Goal: Browse casually

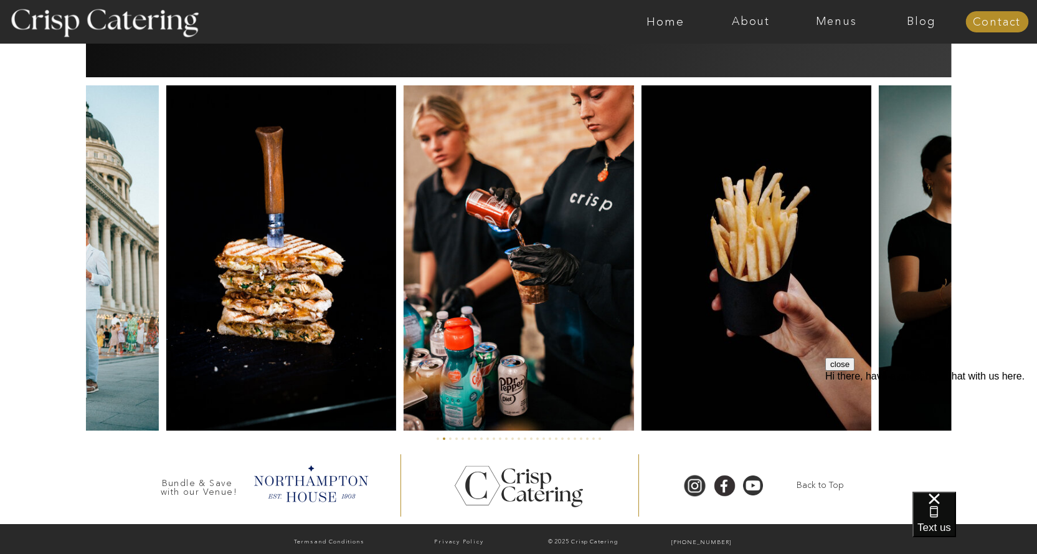
scroll to position [2884, 0]
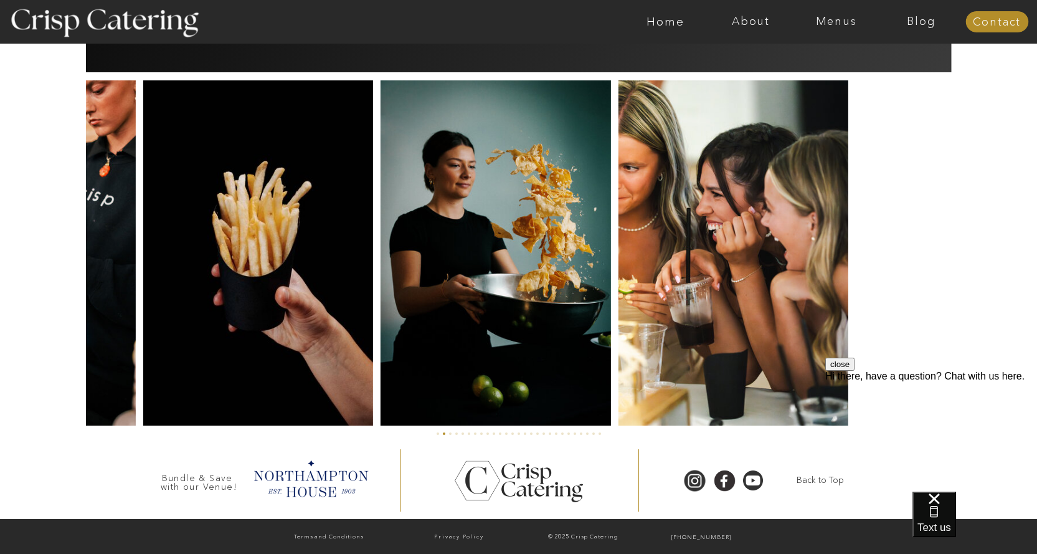
click at [368, 289] on img at bounding box center [258, 252] width 230 height 345
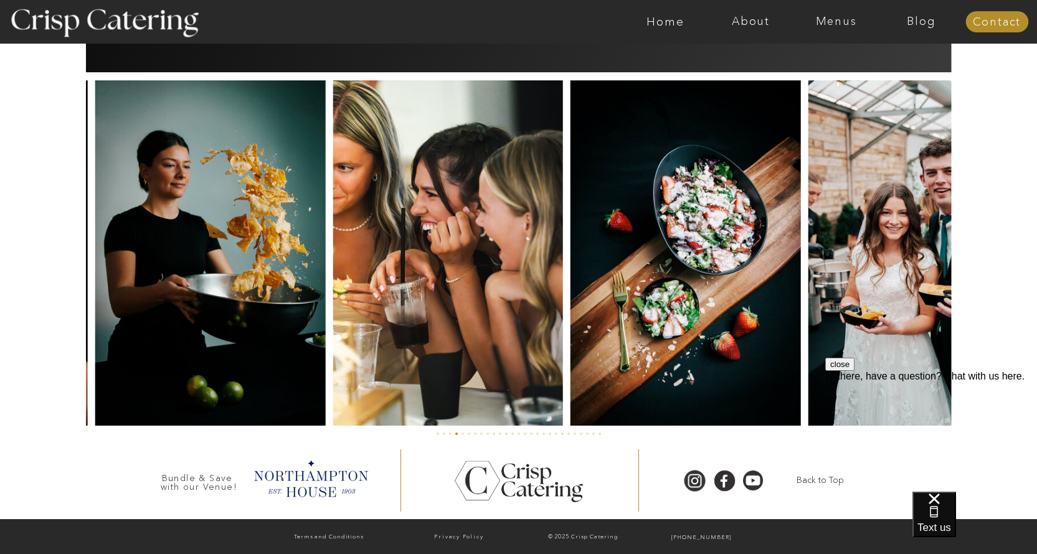
click at [509, 303] on img at bounding box center [448, 252] width 230 height 345
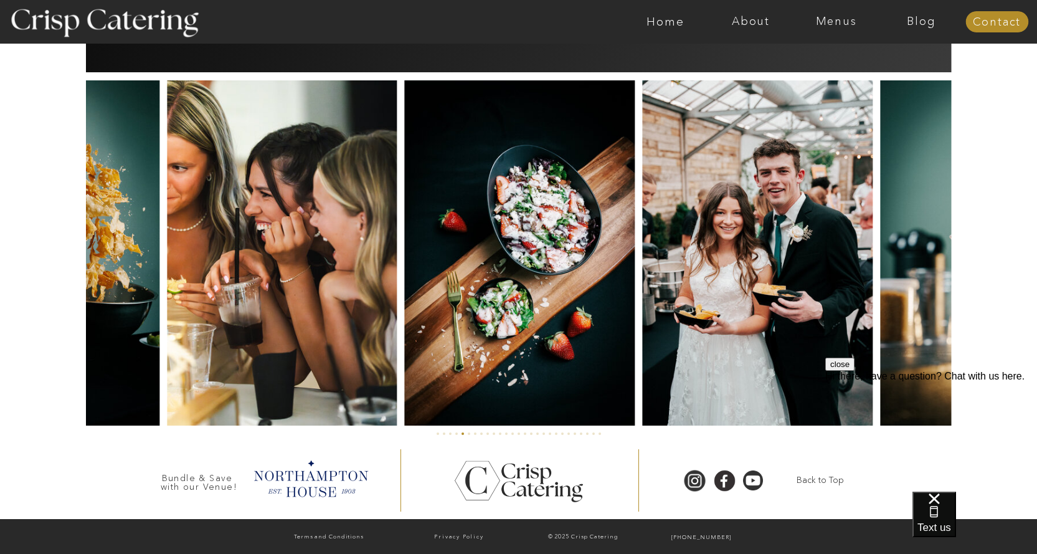
click at [417, 294] on img at bounding box center [520, 252] width 230 height 345
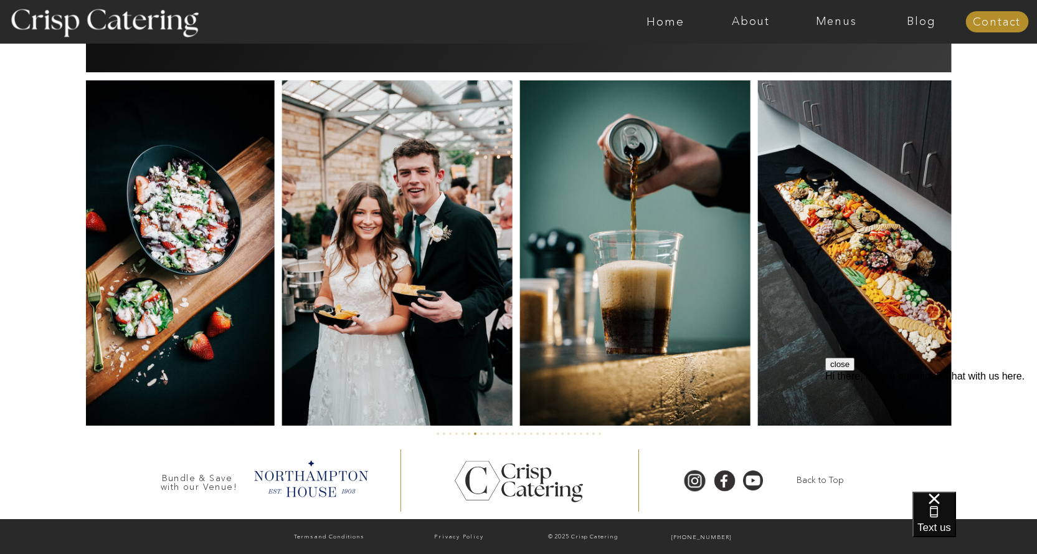
click at [545, 283] on img at bounding box center [635, 252] width 230 height 345
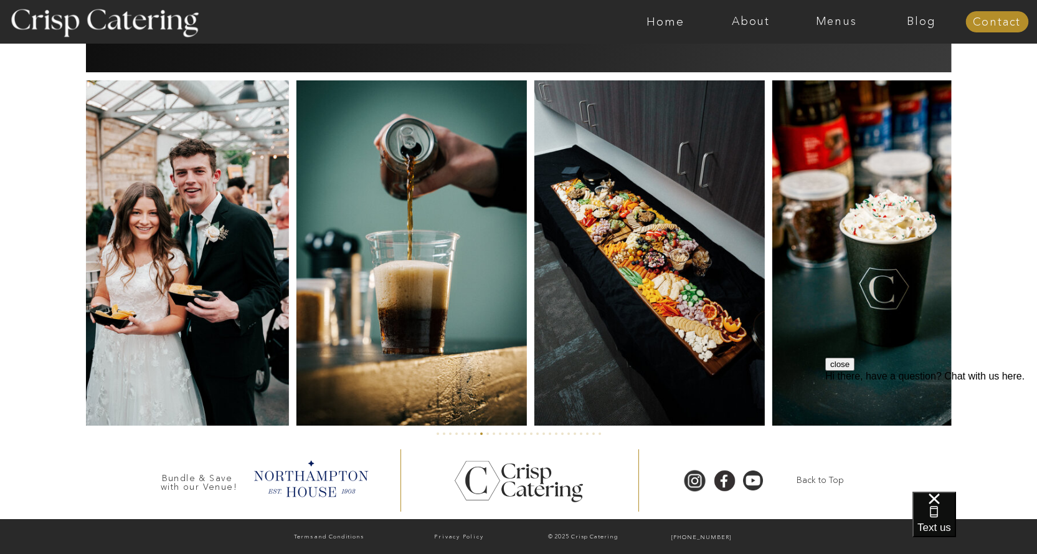
click at [534, 273] on img at bounding box center [649, 252] width 230 height 345
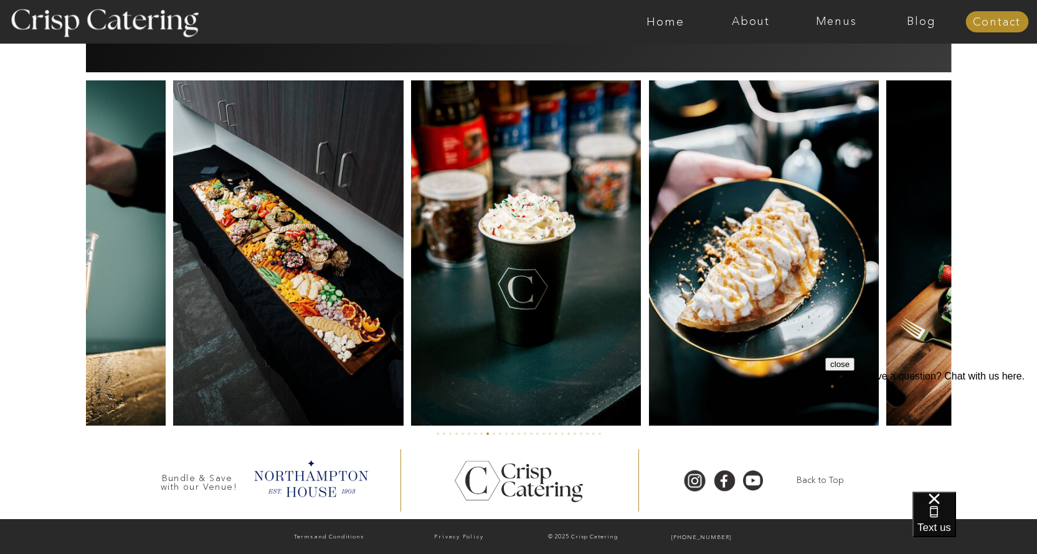
click at [461, 280] on img at bounding box center [526, 252] width 230 height 345
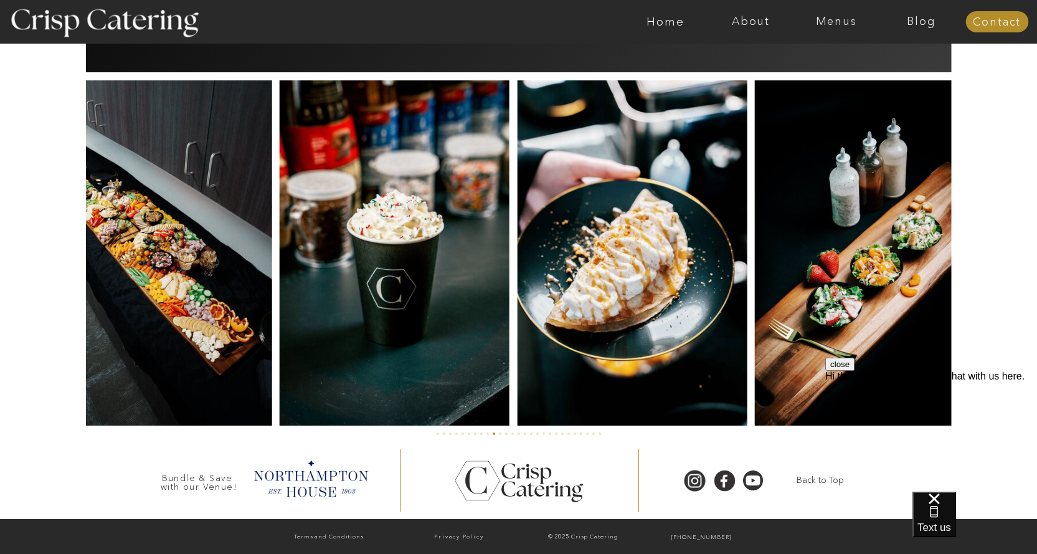
click at [517, 281] on img at bounding box center [632, 252] width 230 height 345
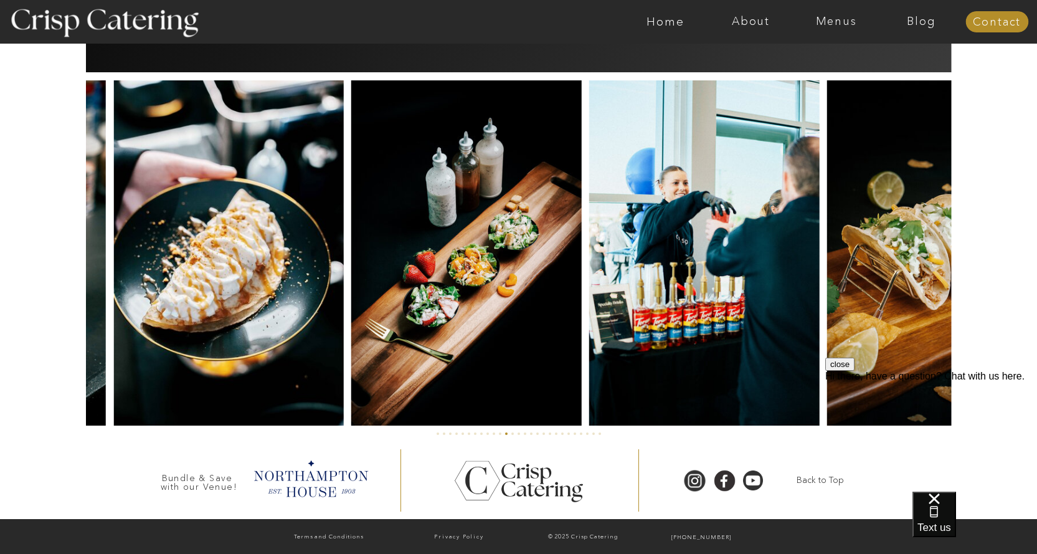
click at [589, 313] on img at bounding box center [704, 252] width 230 height 345
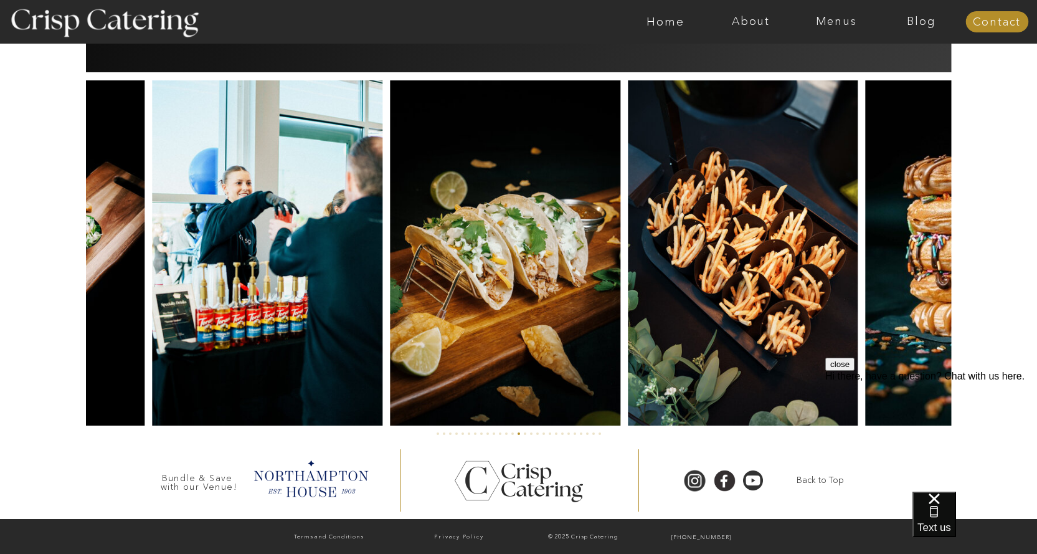
click at [628, 270] on img at bounding box center [743, 252] width 230 height 345
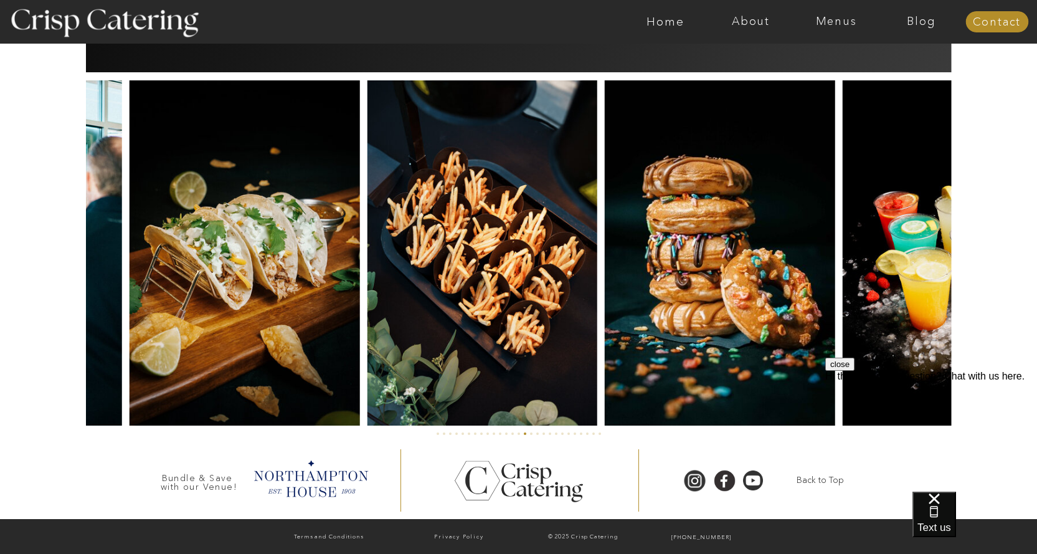
click at [605, 315] on img at bounding box center [720, 252] width 230 height 345
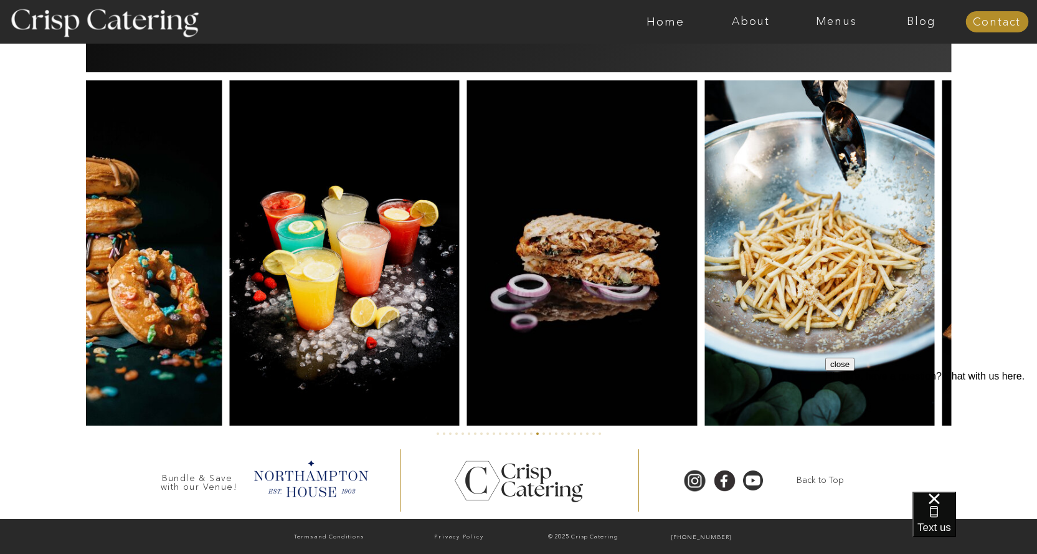
click at [479, 282] on img at bounding box center [582, 252] width 230 height 345
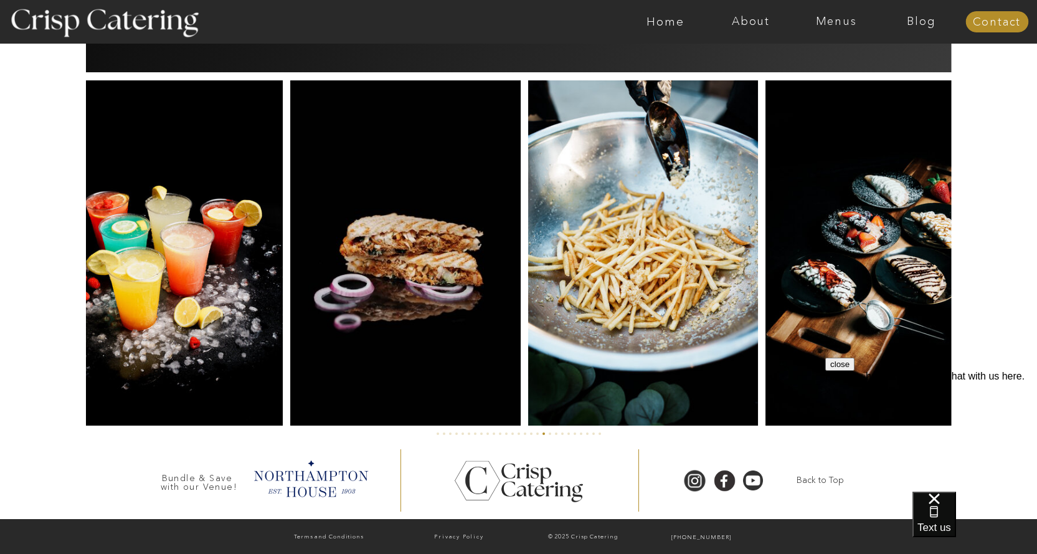
click at [528, 263] on img at bounding box center [643, 252] width 230 height 345
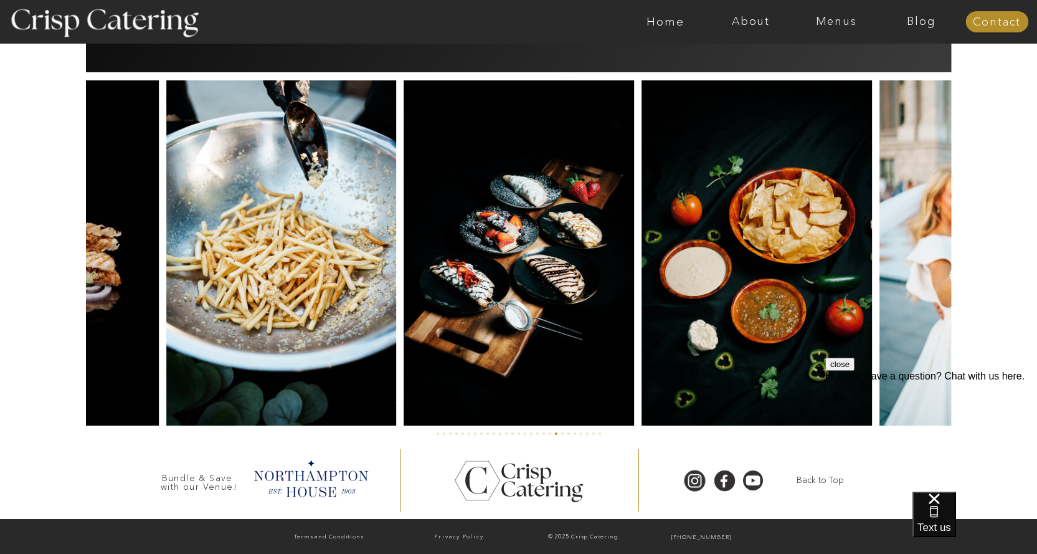
click at [641, 286] on img at bounding box center [756, 252] width 230 height 345
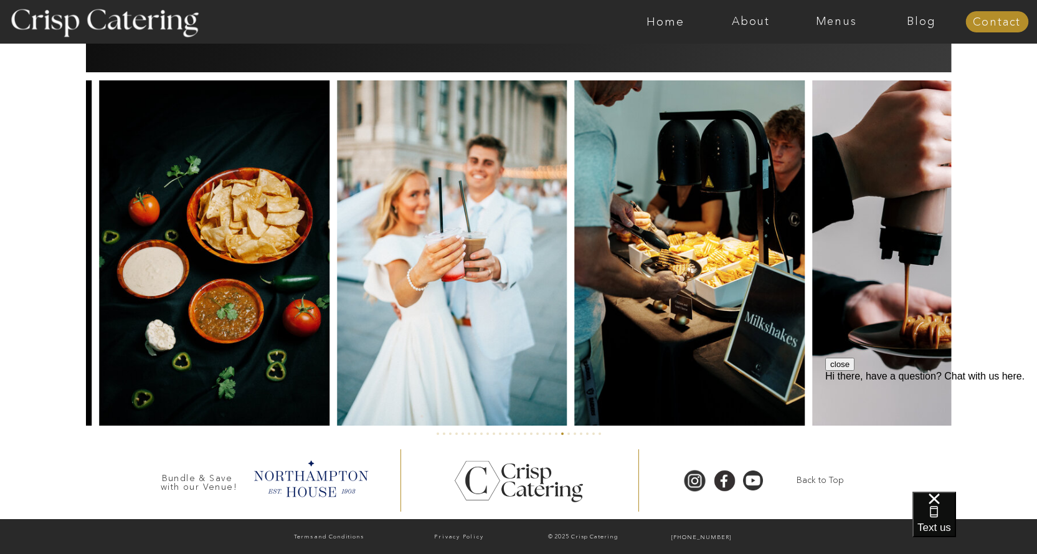
click at [438, 326] on img at bounding box center [452, 252] width 230 height 345
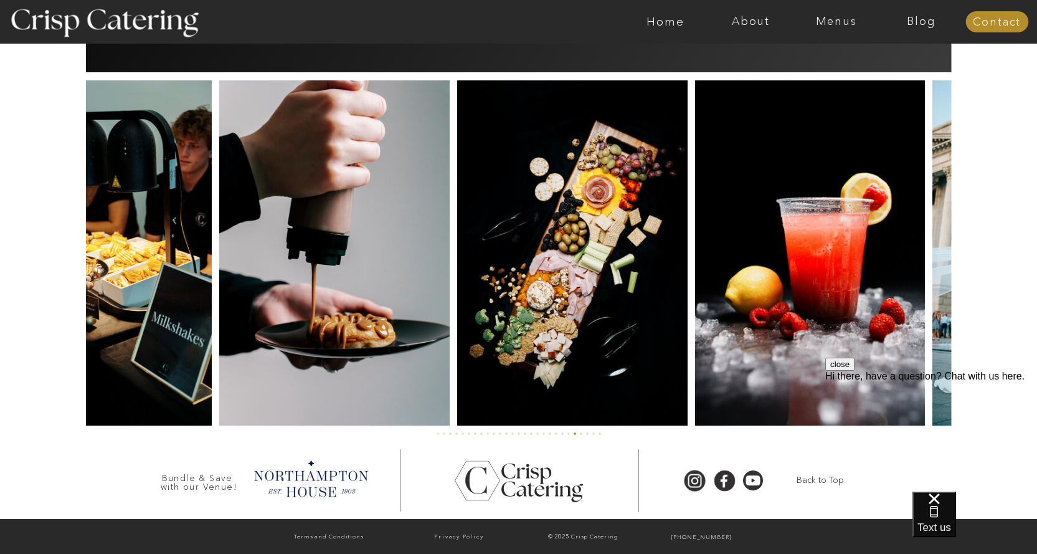
click at [304, 303] on img at bounding box center [334, 252] width 230 height 345
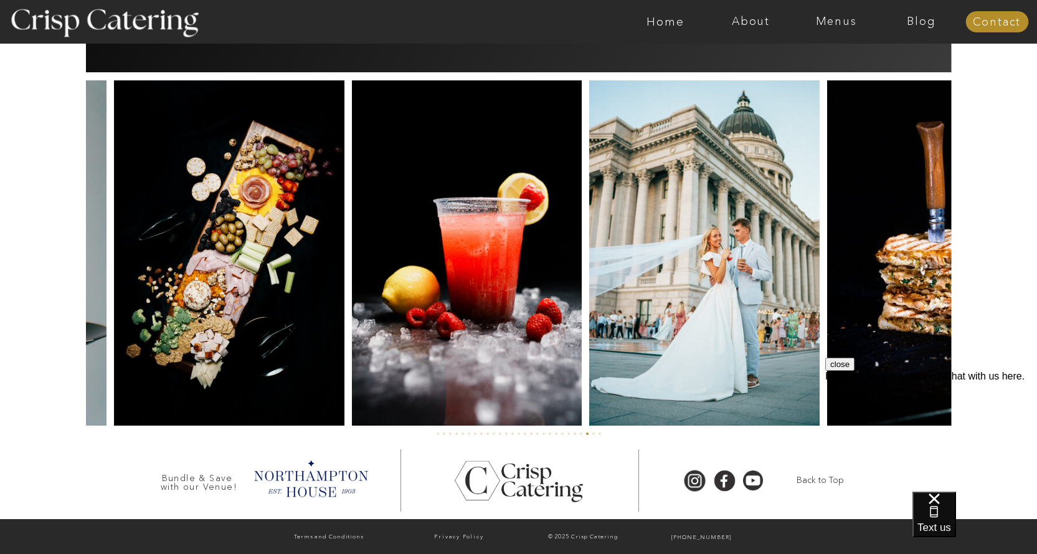
click at [352, 286] on img at bounding box center [467, 252] width 230 height 345
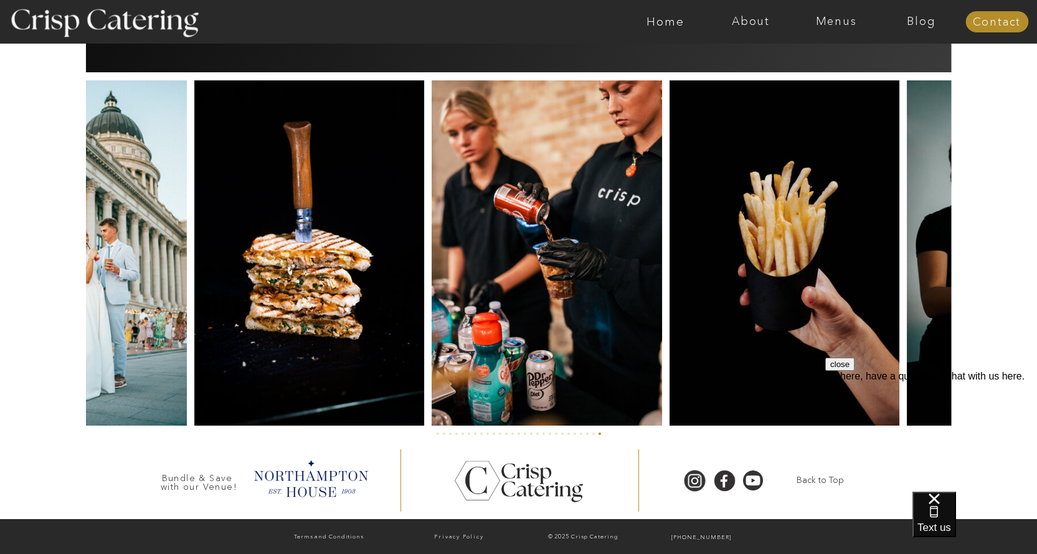
click at [195, 270] on img at bounding box center [309, 252] width 230 height 345
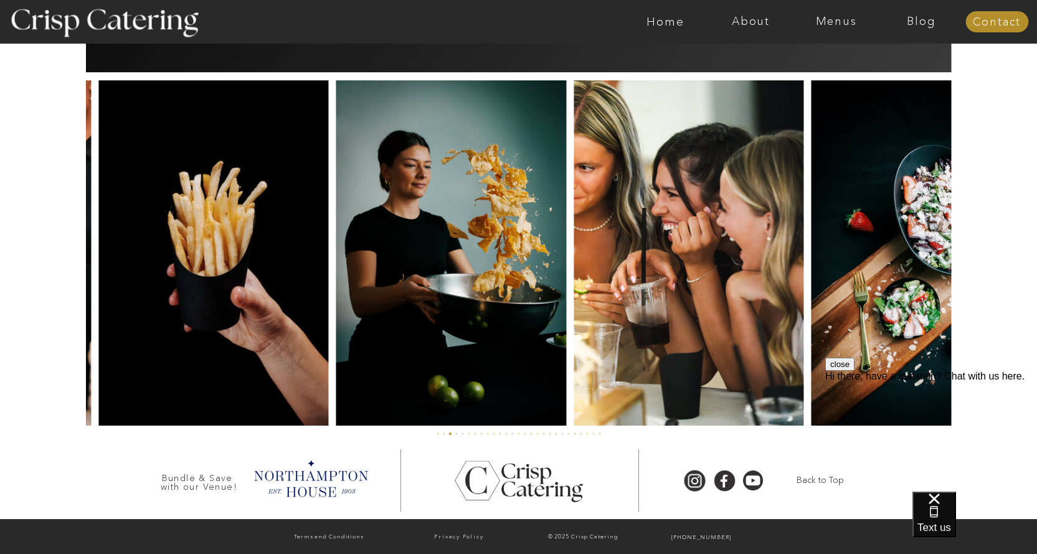
click at [336, 223] on img at bounding box center [451, 252] width 230 height 345
